Goal: Task Accomplishment & Management: Use online tool/utility

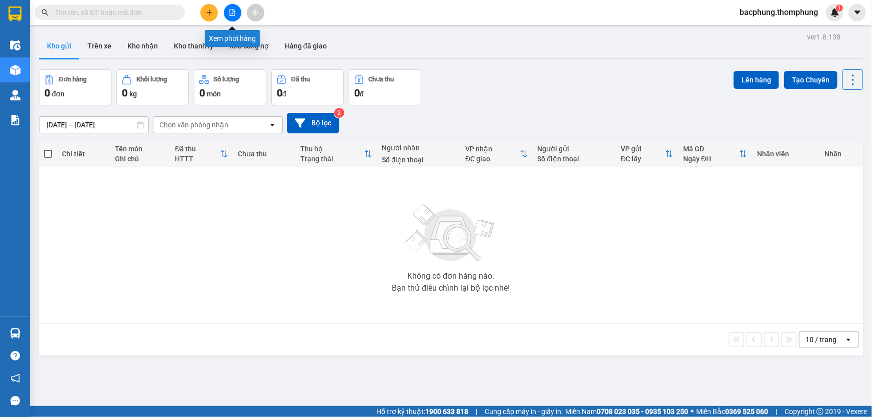
click at [228, 14] on button at bounding box center [232, 12] width 17 height 17
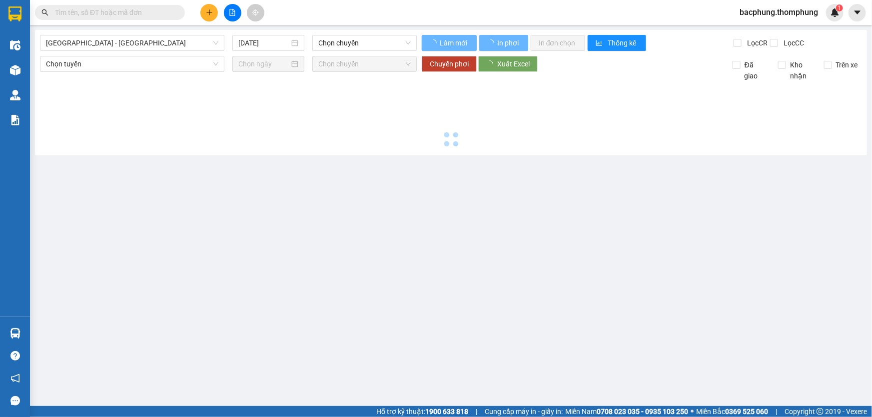
click at [229, 14] on icon "file-add" at bounding box center [232, 12] width 7 height 7
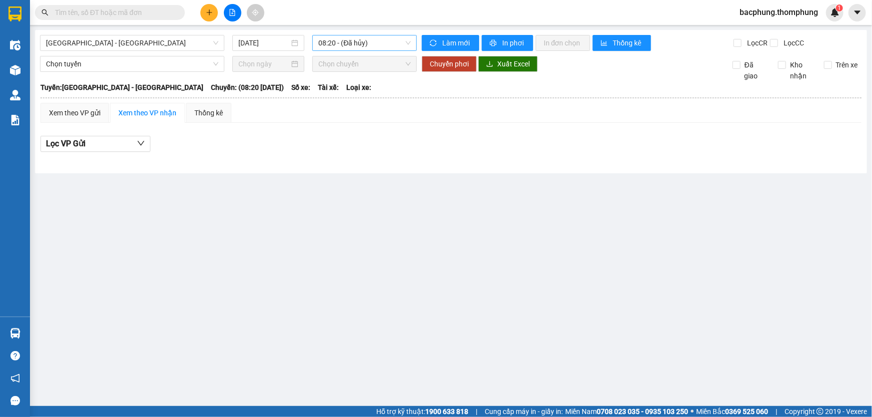
click at [347, 47] on span "08:20 - (Đã [PERSON_NAME])" at bounding box center [364, 42] width 92 height 15
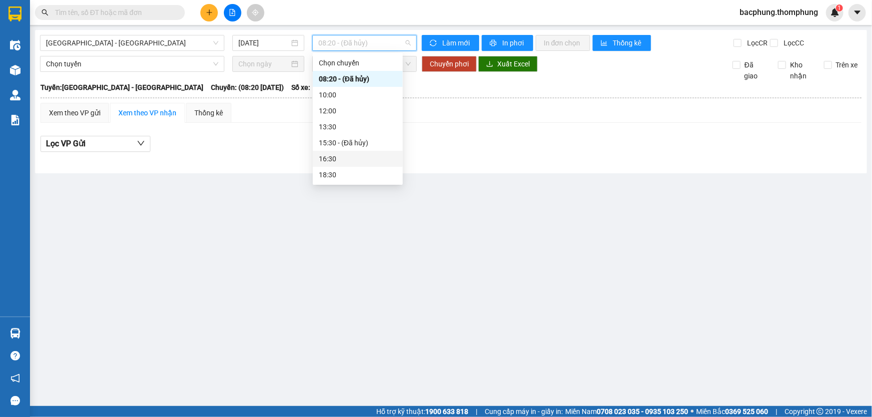
click at [340, 156] on div "16:30" at bounding box center [358, 158] width 78 height 11
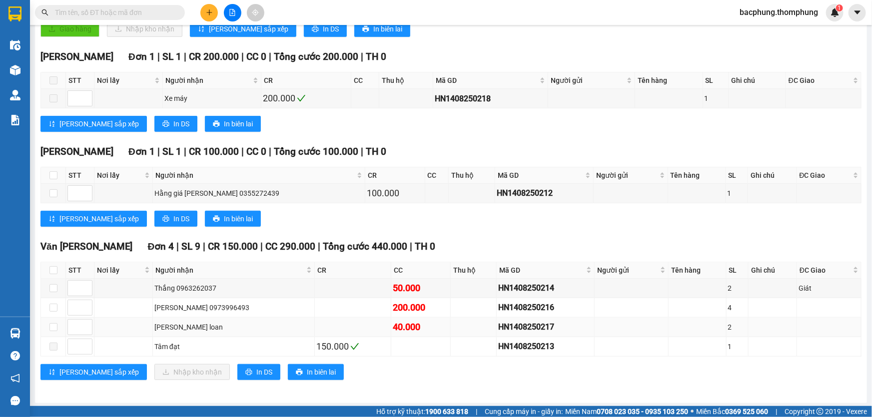
scroll to position [132, 0]
